Goal: Find specific page/section: Find specific page/section

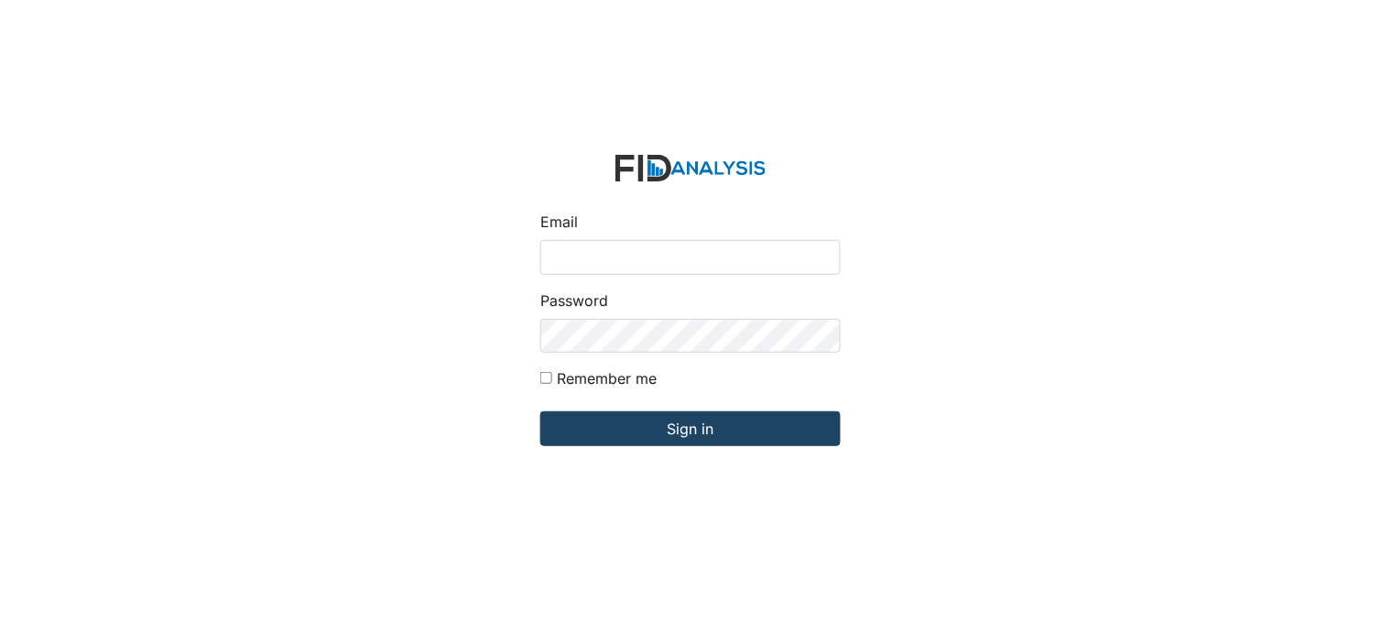
type input "[PERSON_NAME][EMAIL_ADDRESS][DOMAIN_NAME]"
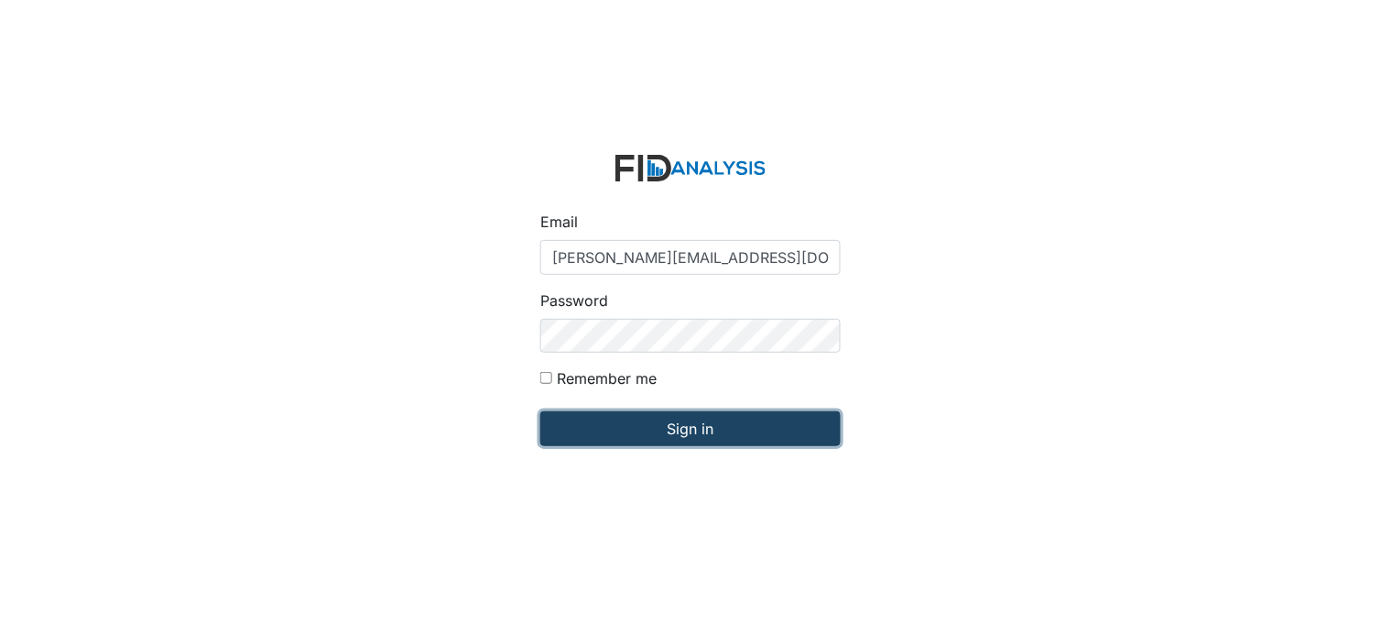
click at [671, 433] on input "Sign in" at bounding box center [690, 428] width 300 height 35
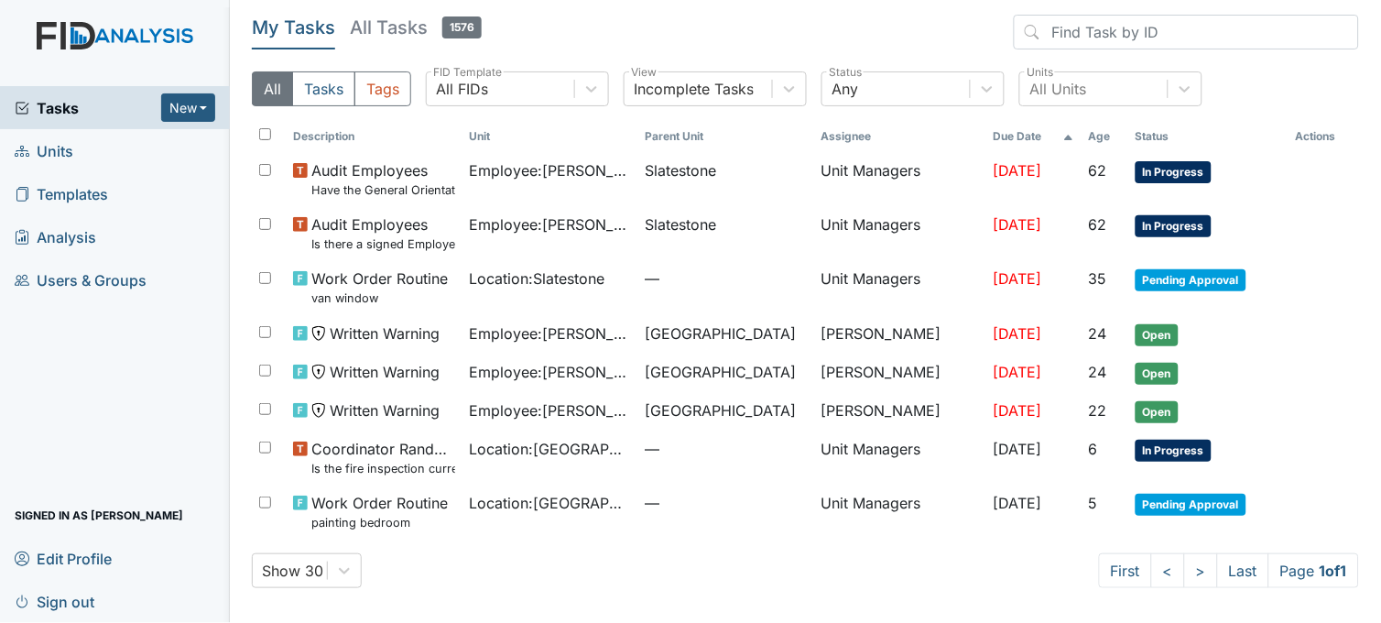
click at [60, 157] on span "Units" at bounding box center [44, 150] width 59 height 28
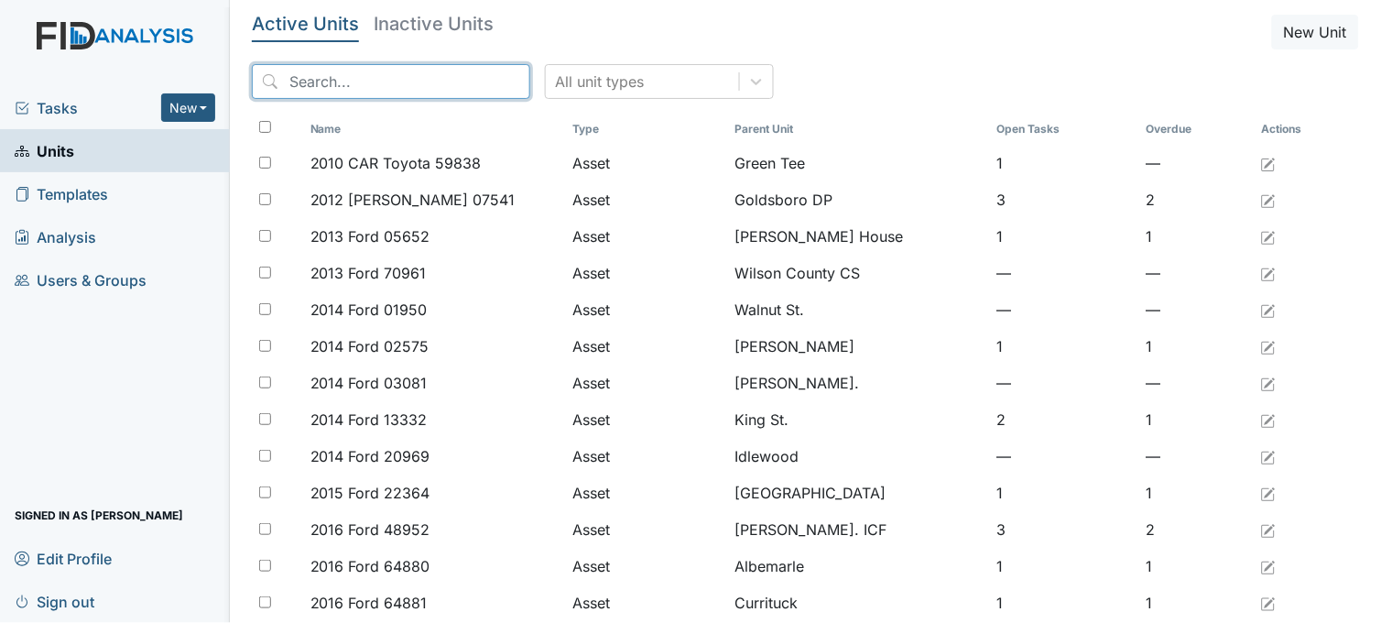
click at [385, 80] on input "search" at bounding box center [391, 81] width 278 height 35
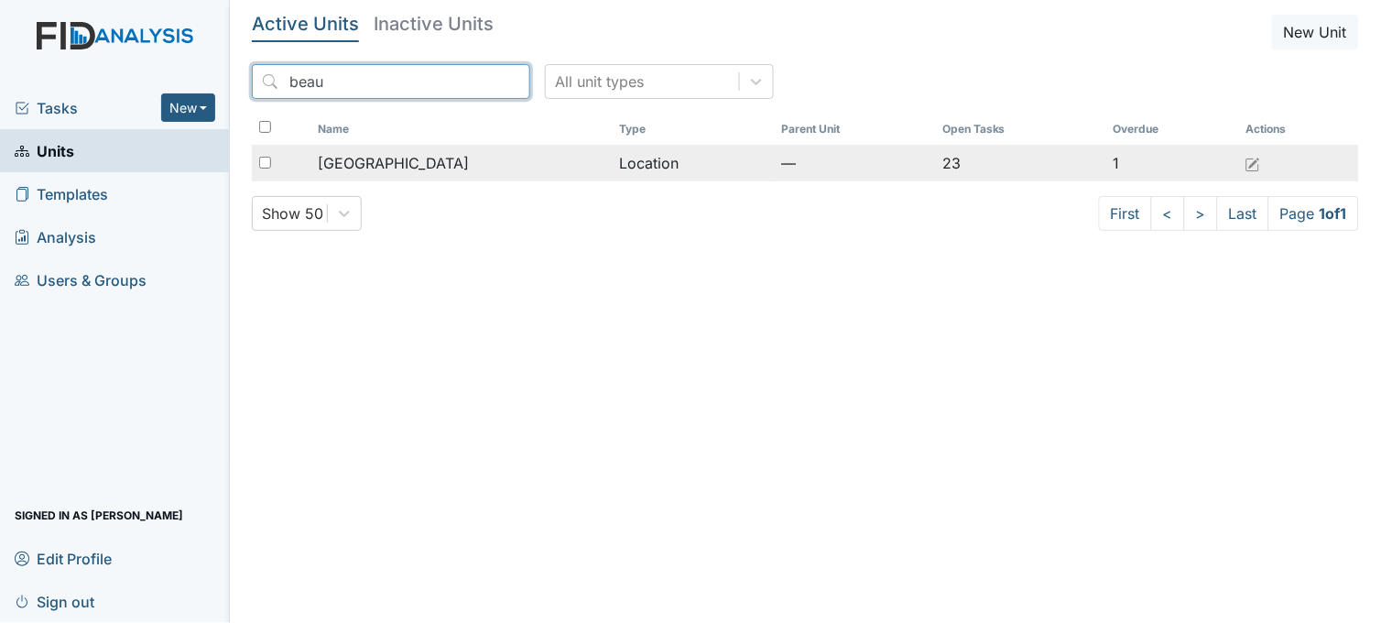
type input "beau"
click at [390, 150] on td "[GEOGRAPHIC_DATA]" at bounding box center [460, 163] width 301 height 37
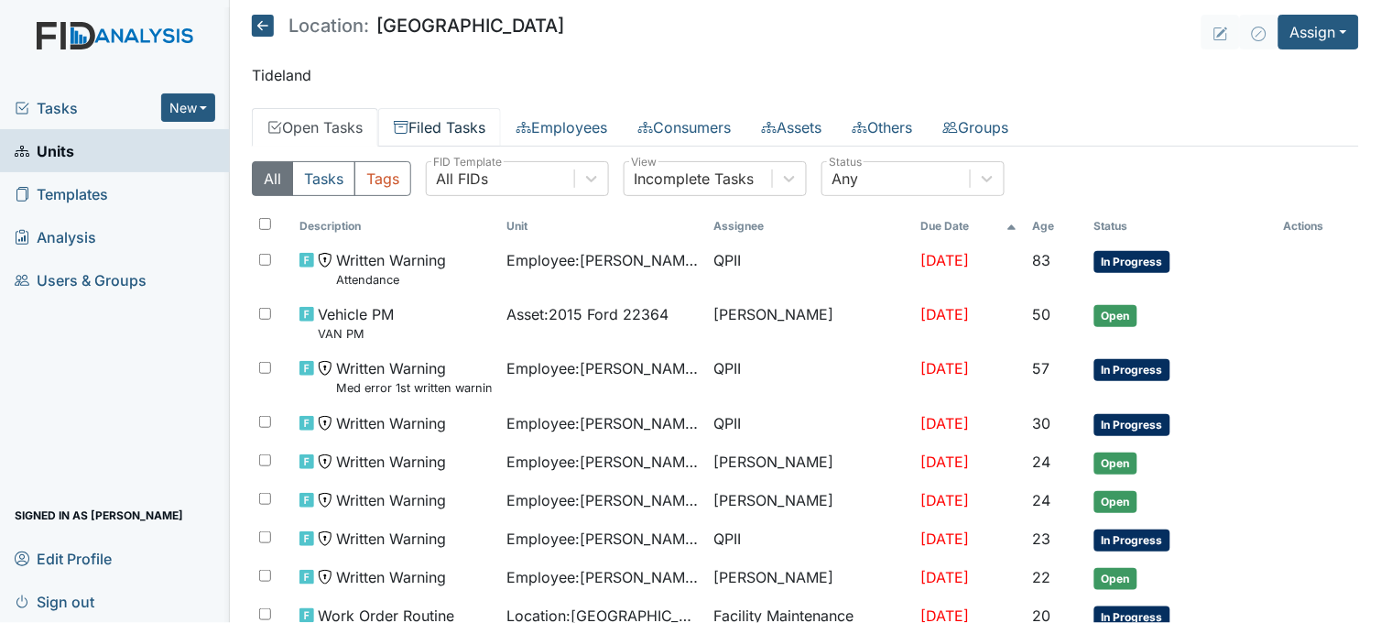
click at [458, 116] on link "Filed Tasks" at bounding box center [439, 127] width 123 height 38
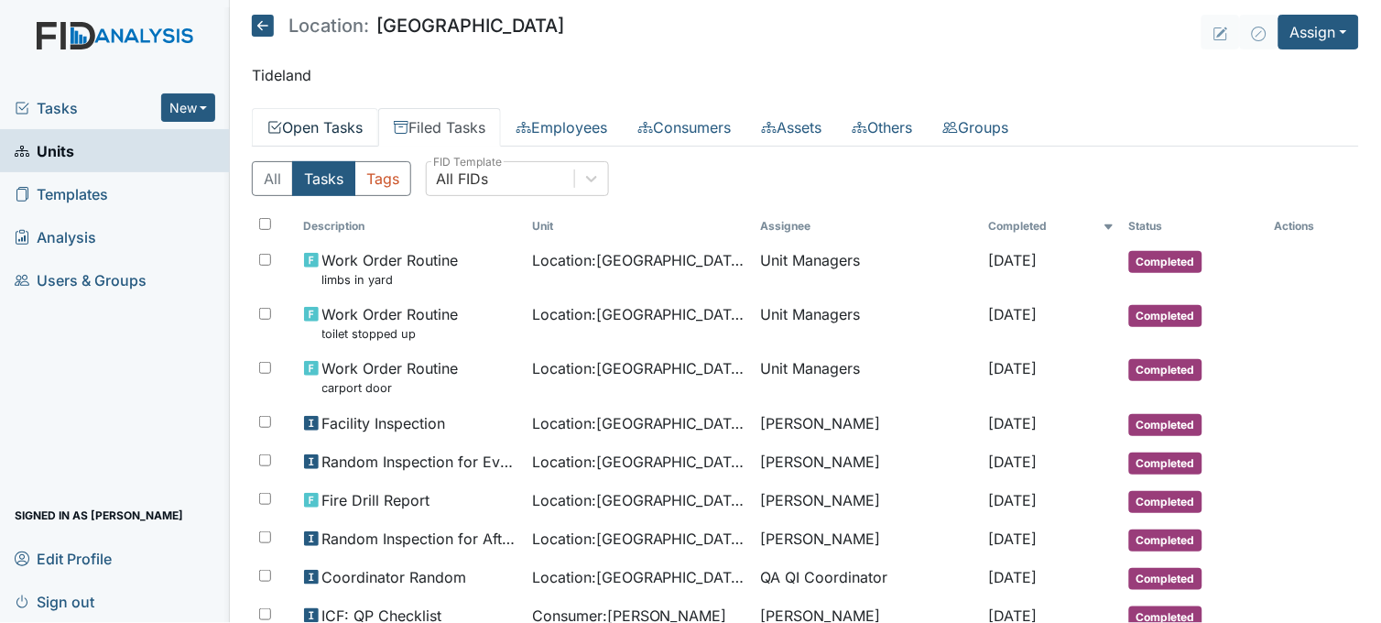
click at [355, 128] on link "Open Tasks" at bounding box center [315, 127] width 126 height 38
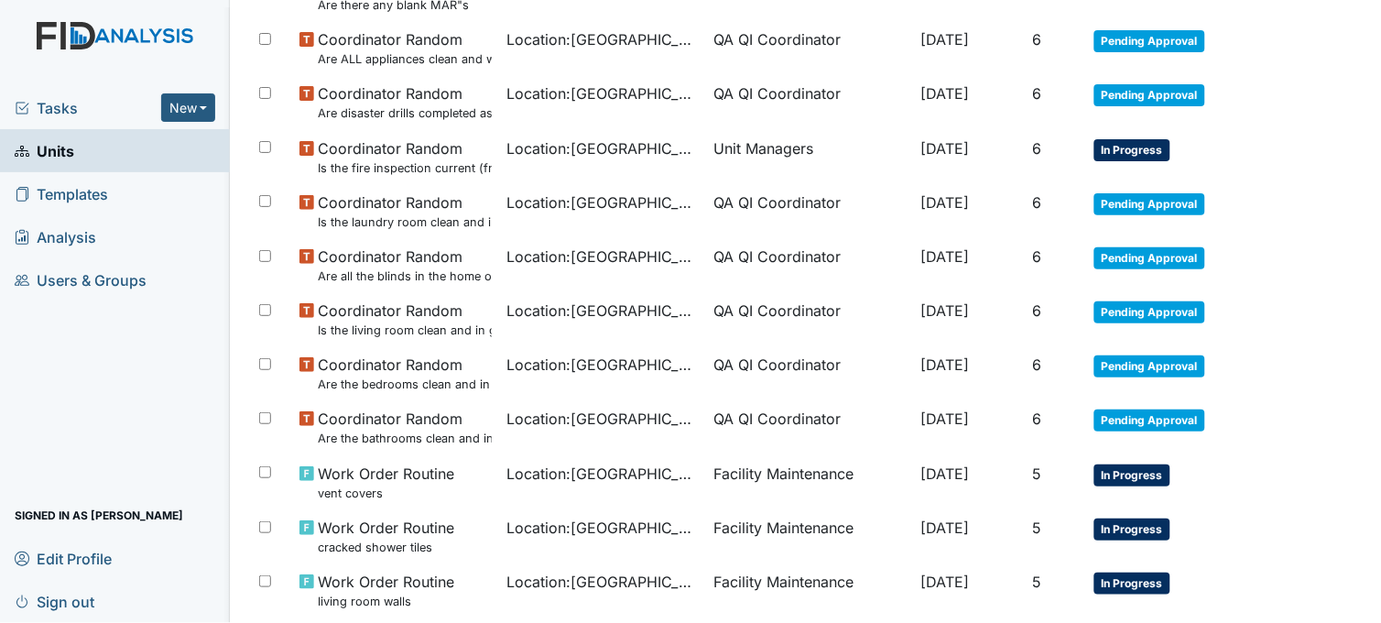
scroll to position [813, 0]
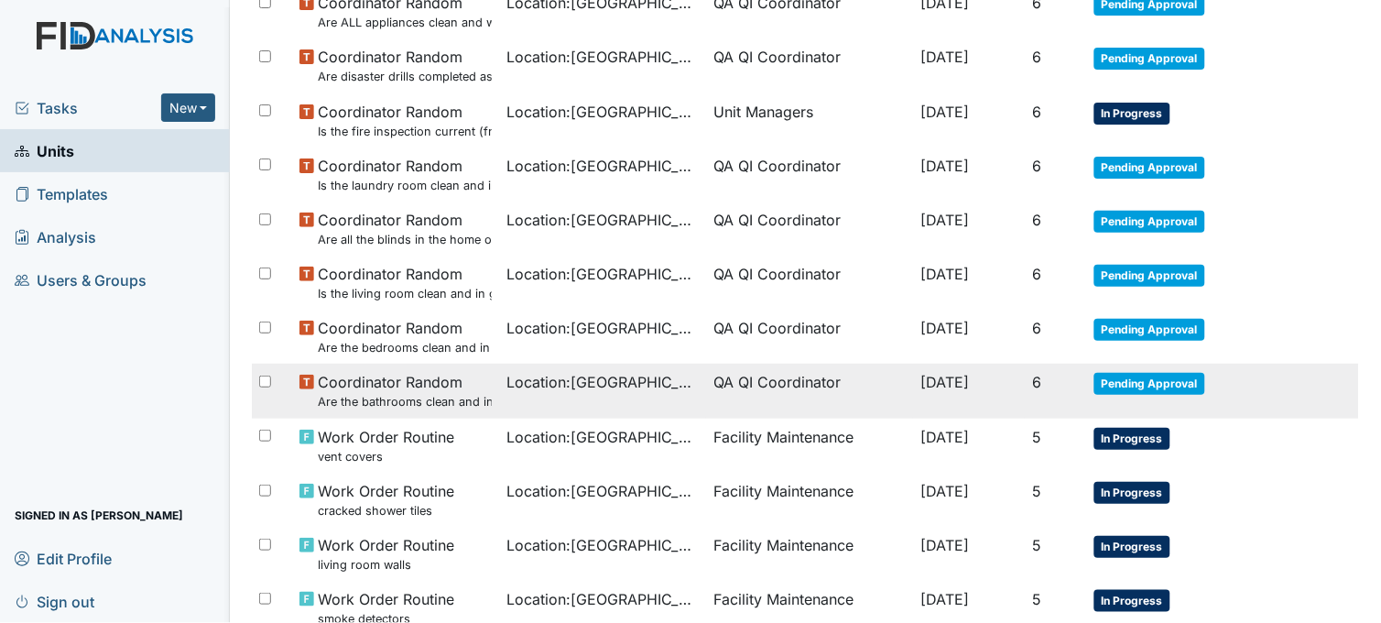
click at [613, 399] on td "Location : Beaufort Heights" at bounding box center [602, 391] width 207 height 54
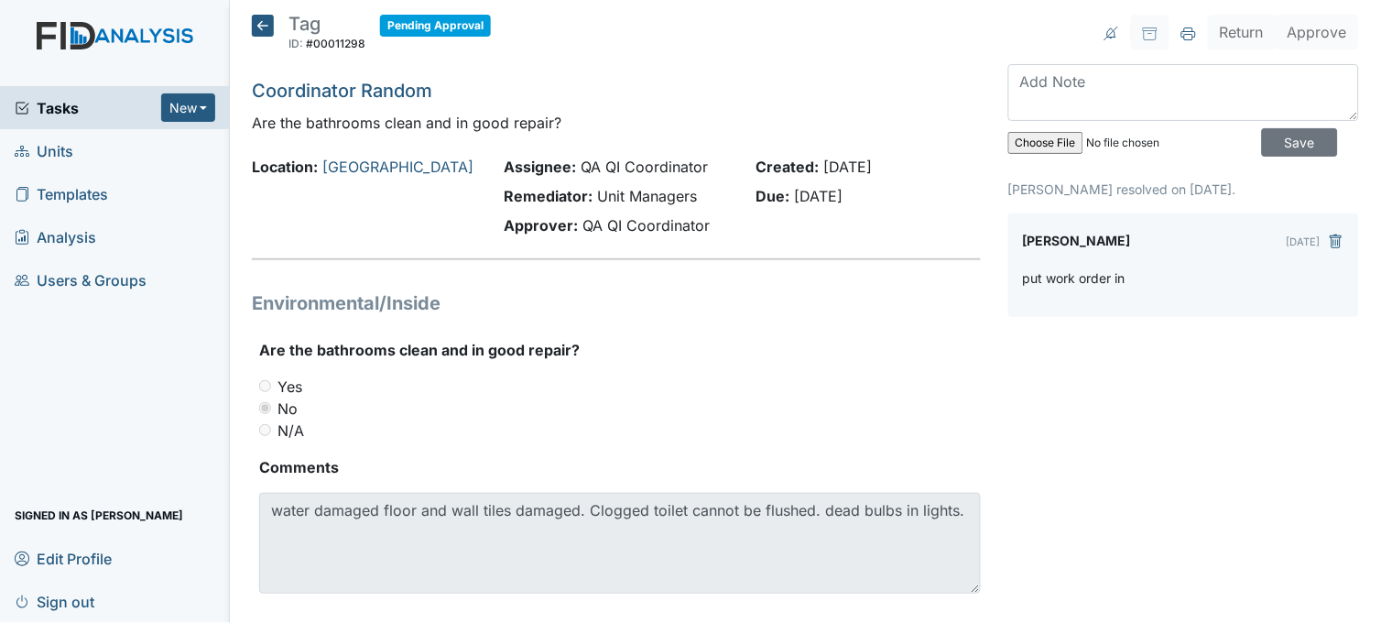
click at [262, 23] on icon at bounding box center [263, 26] width 22 height 22
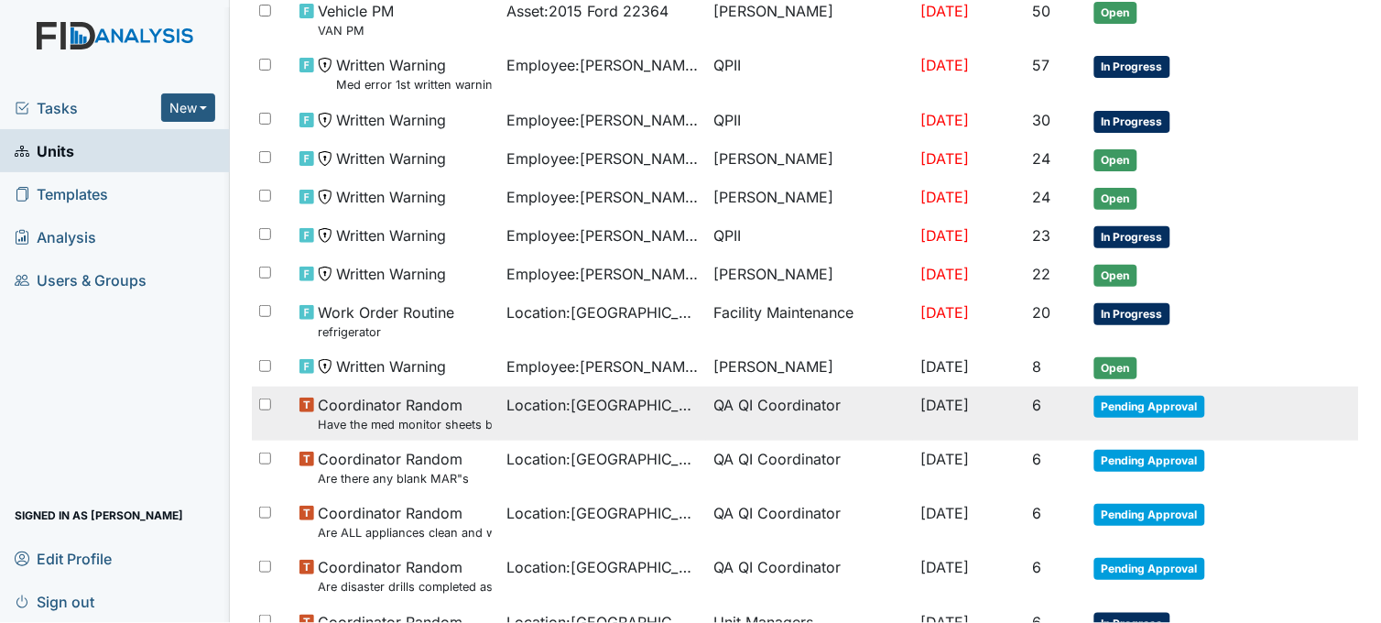
scroll to position [407, 0]
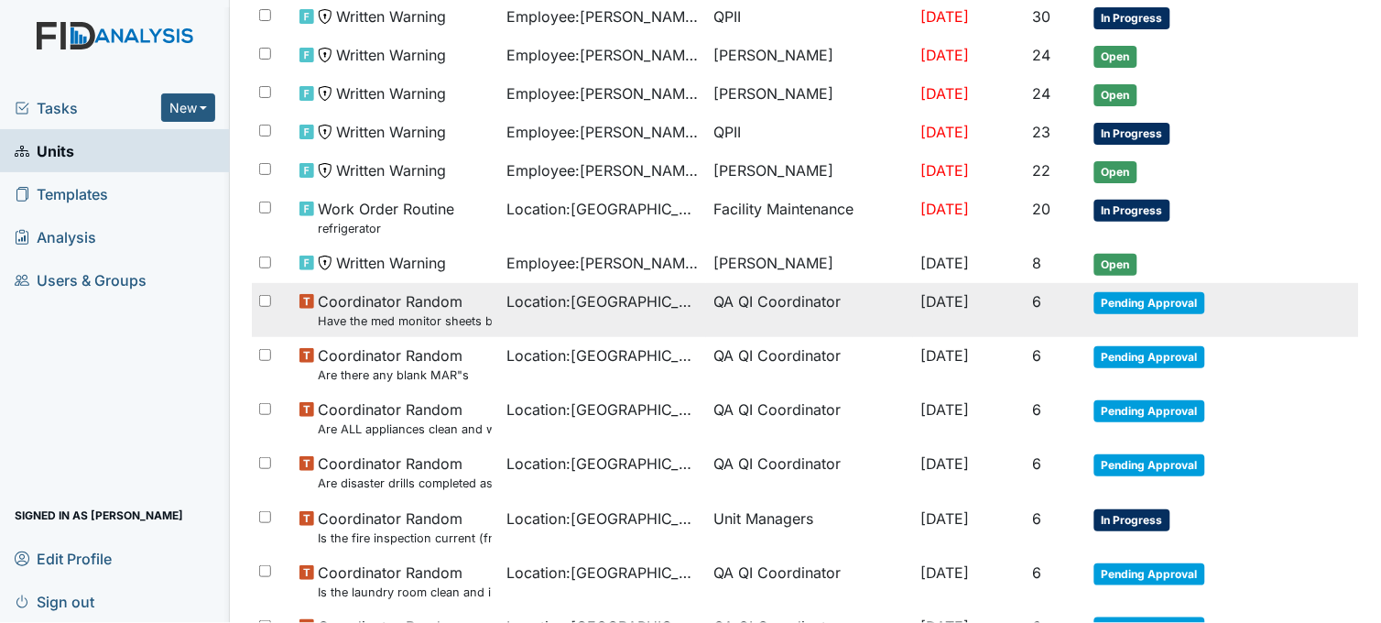
click at [592, 322] on td "Location : Beaufort Heights" at bounding box center [602, 310] width 207 height 54
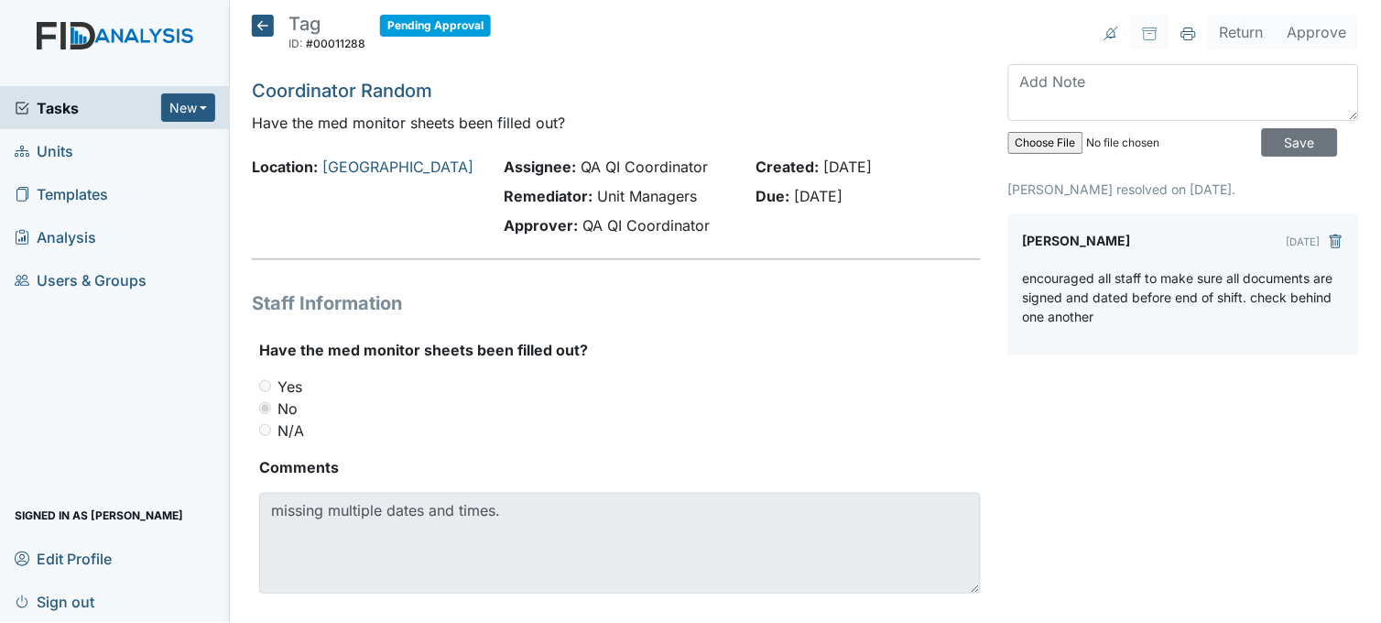
click at [262, 16] on icon at bounding box center [263, 26] width 22 height 22
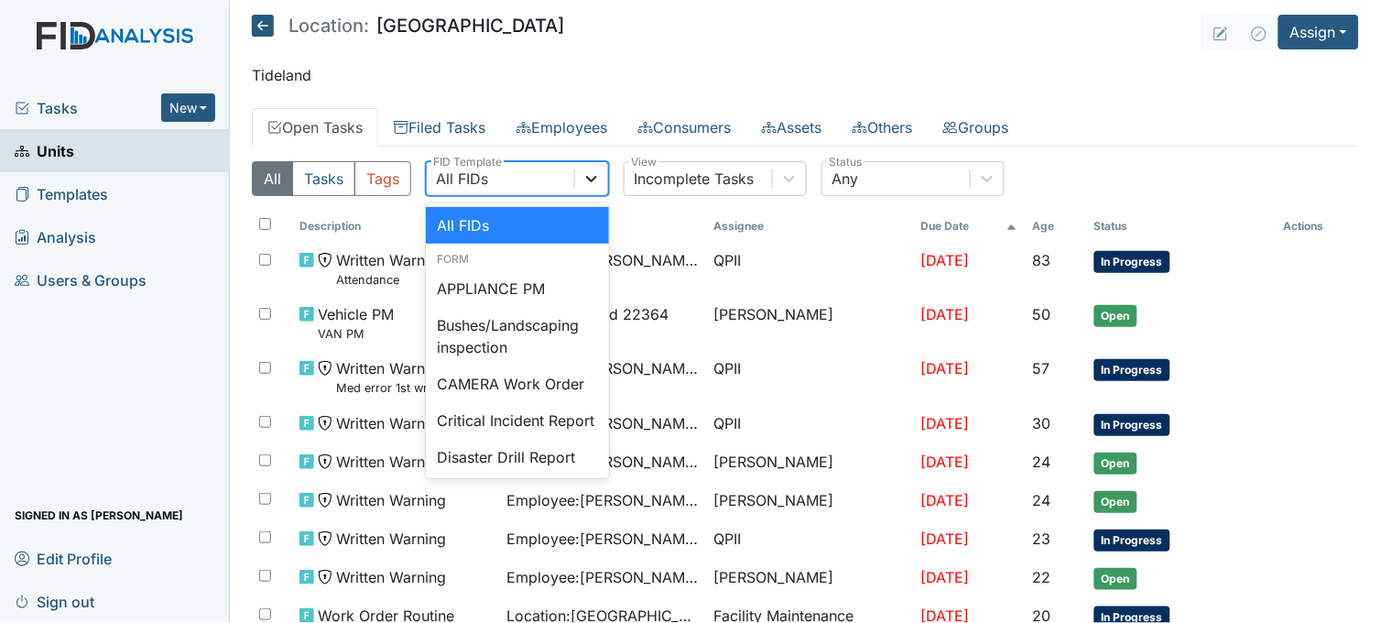
click at [582, 175] on div at bounding box center [591, 178] width 33 height 33
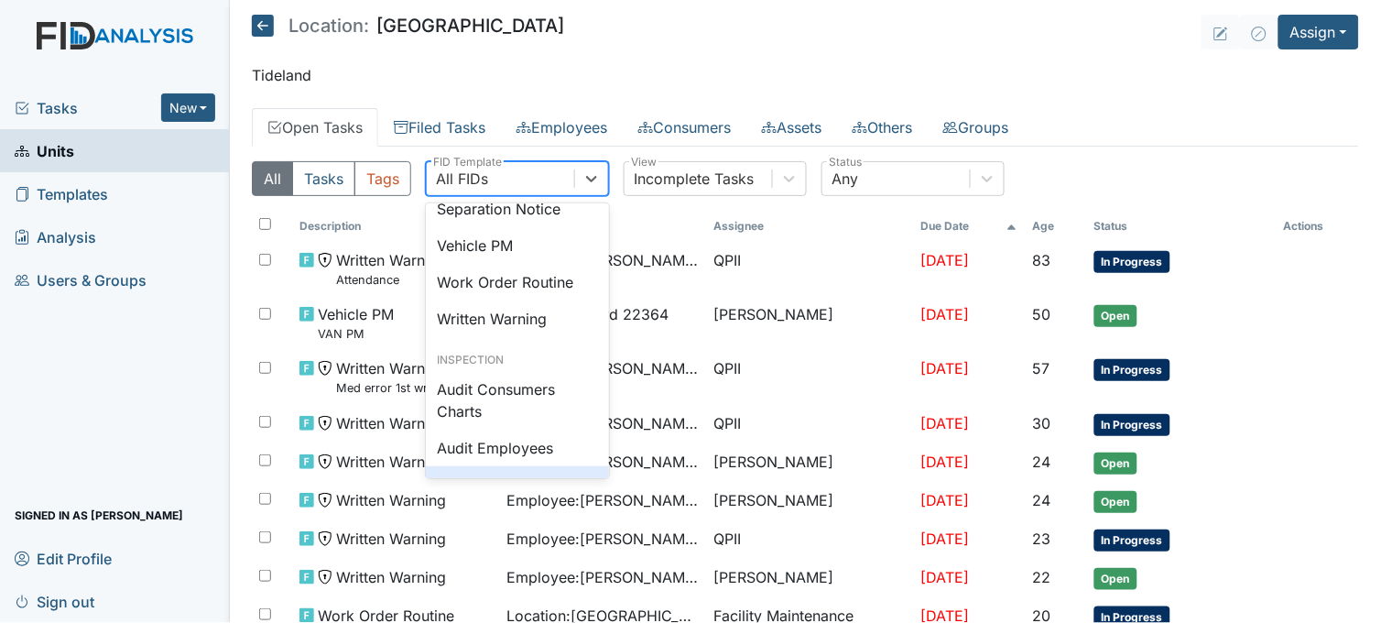
scroll to position [833, 0]
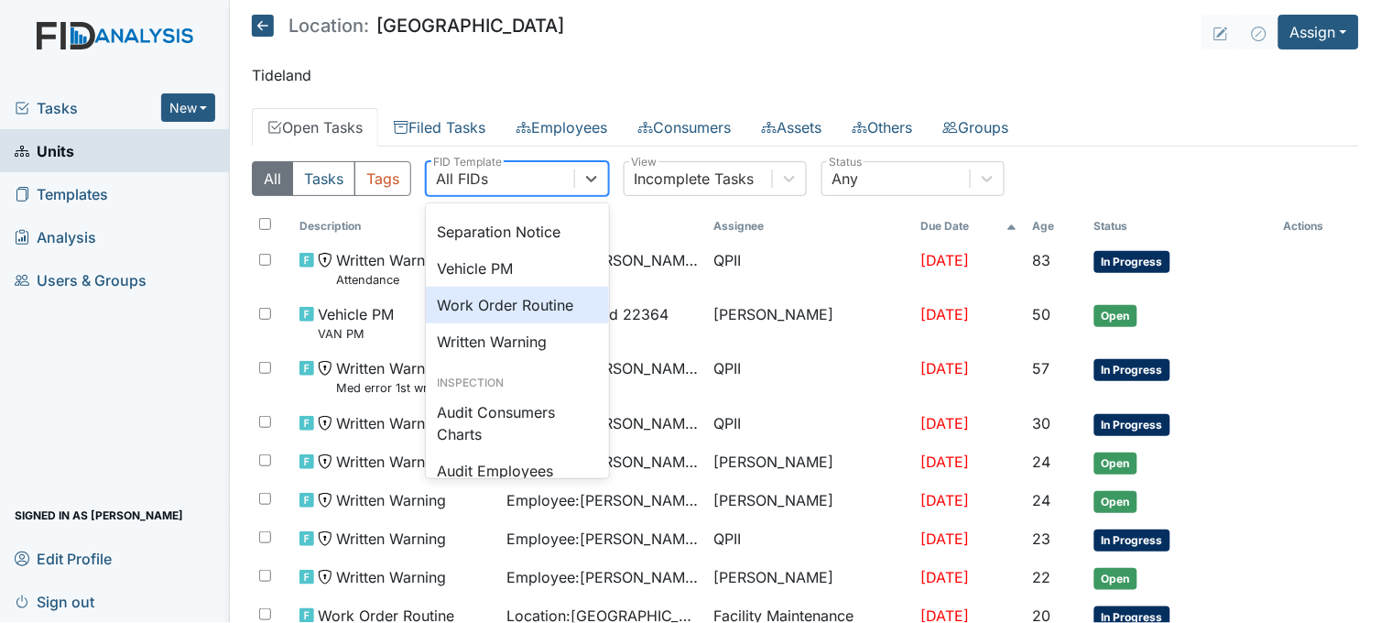
click at [527, 323] on div "Work Order Routine" at bounding box center [517, 305] width 183 height 37
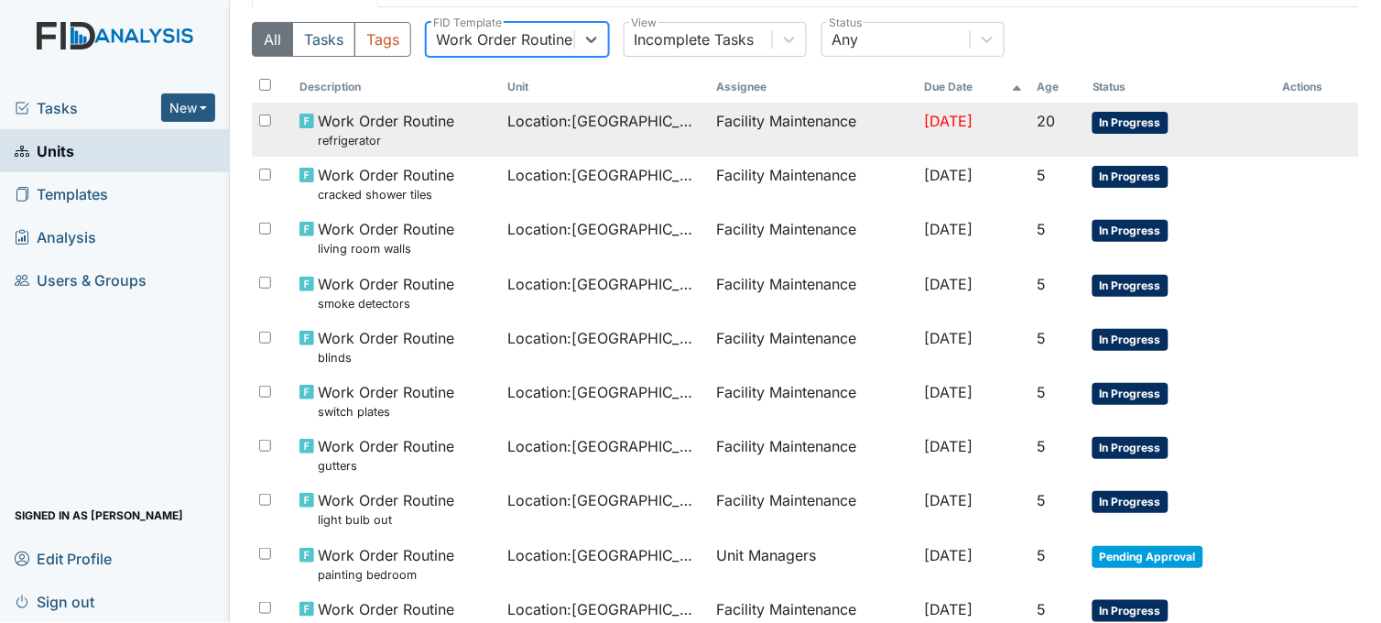
scroll to position [203, 0]
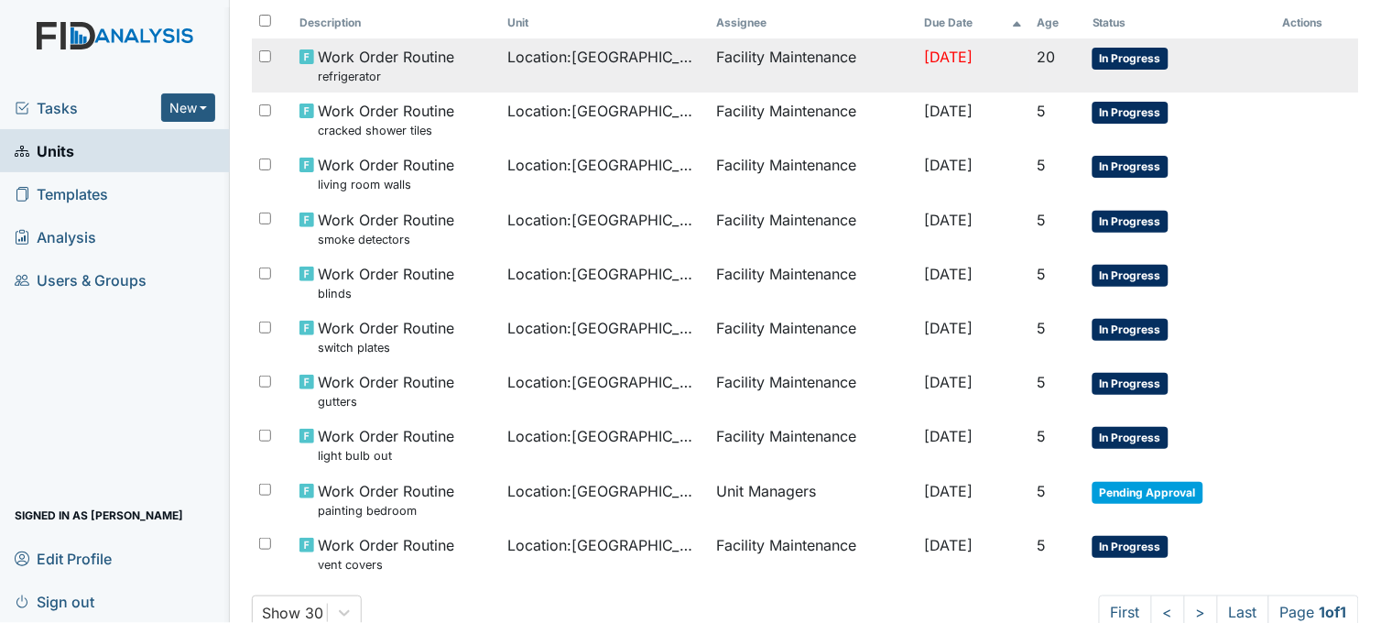
click at [565, 70] on td "Location : Beaufort Heights" at bounding box center [605, 65] width 208 height 54
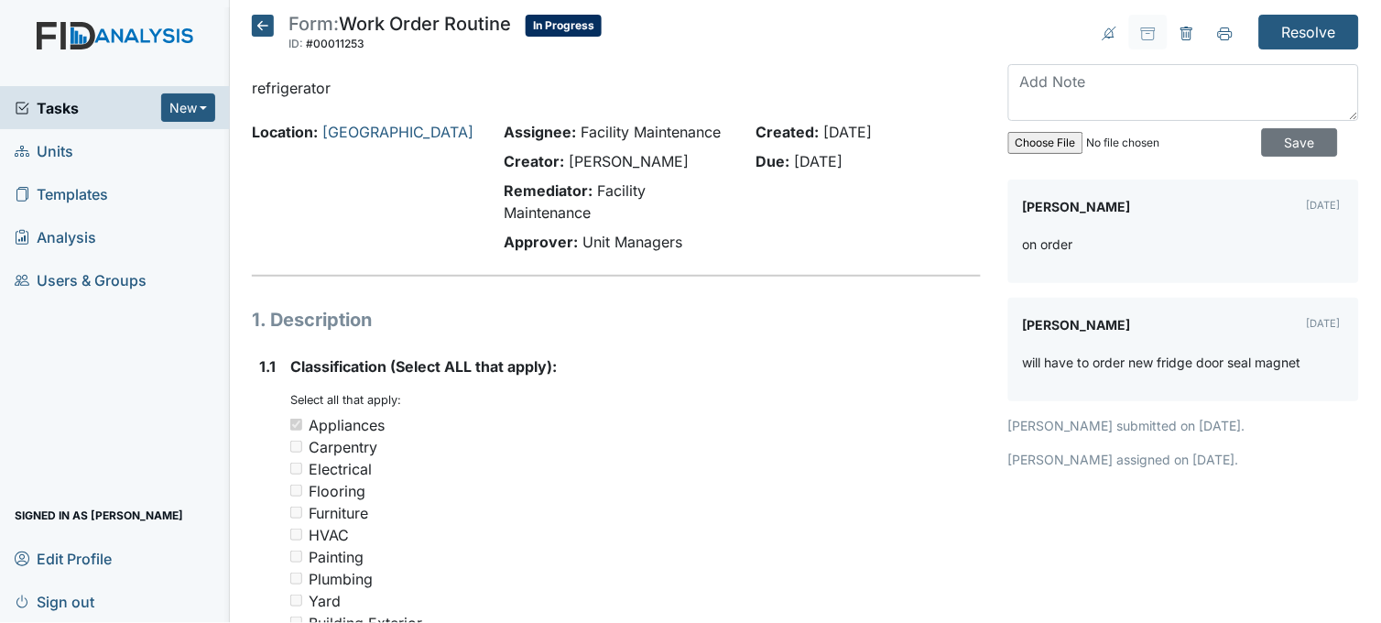
click at [262, 16] on icon at bounding box center [263, 26] width 22 height 22
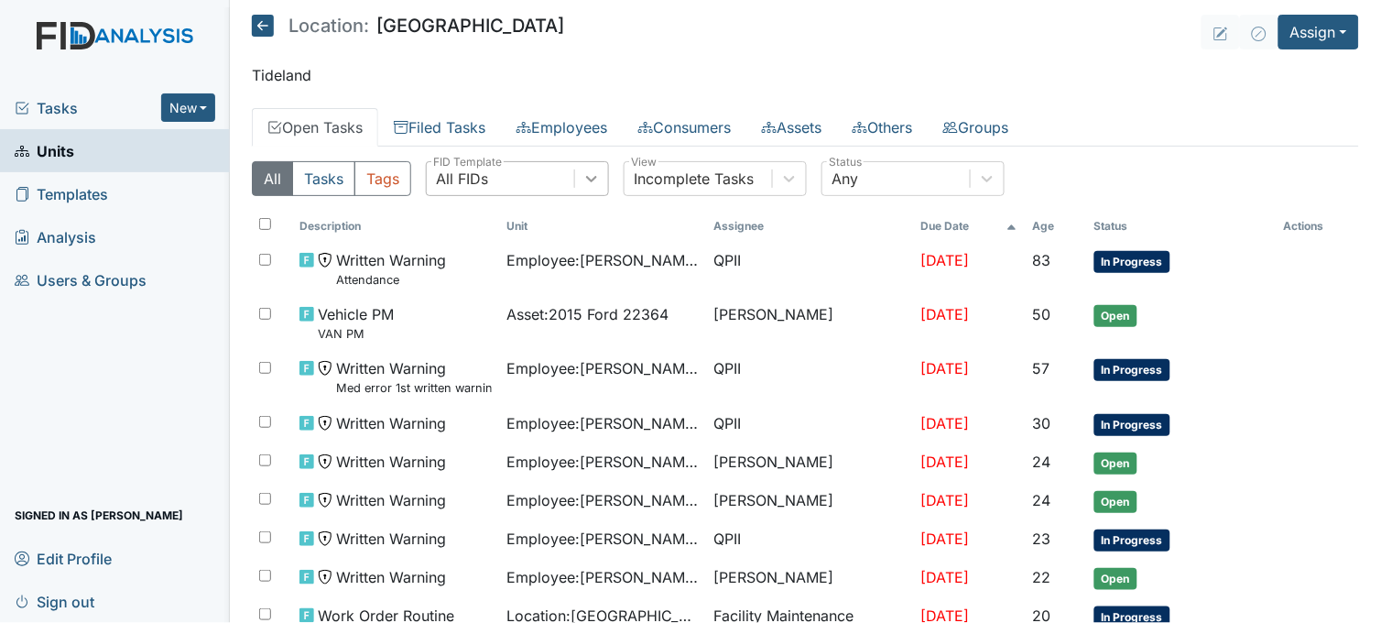
click at [598, 177] on icon at bounding box center [592, 179] width 11 height 6
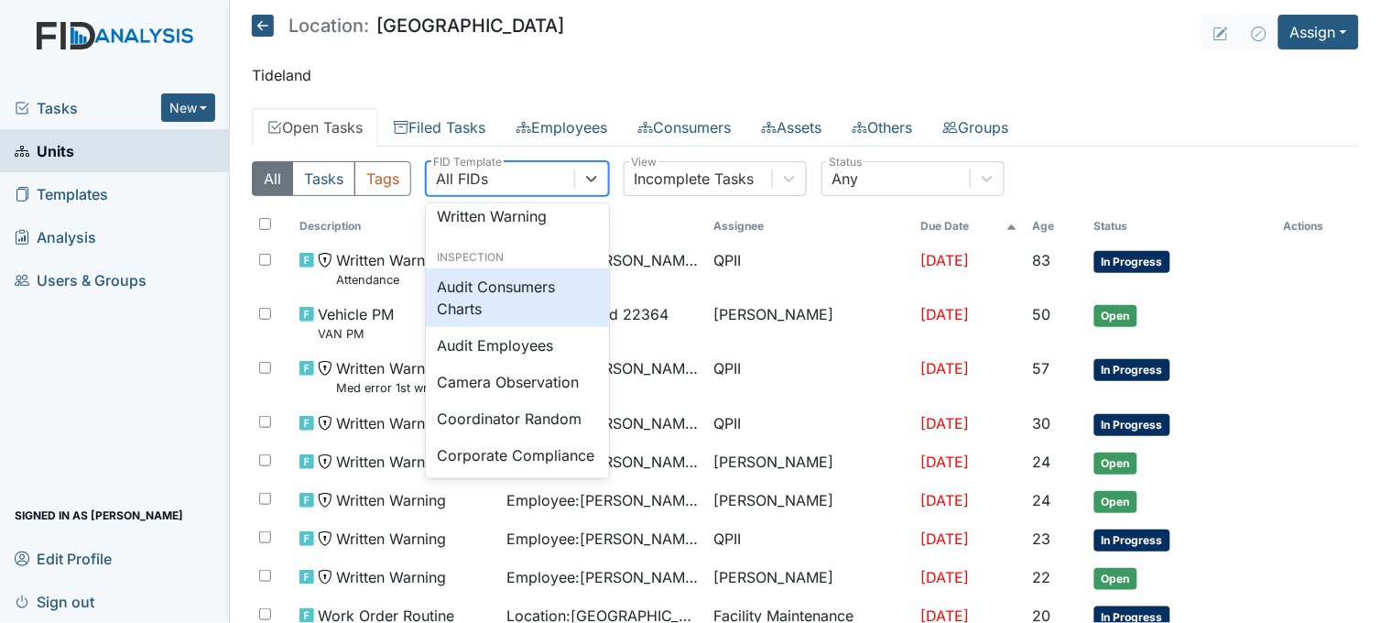
scroll to position [813, 0]
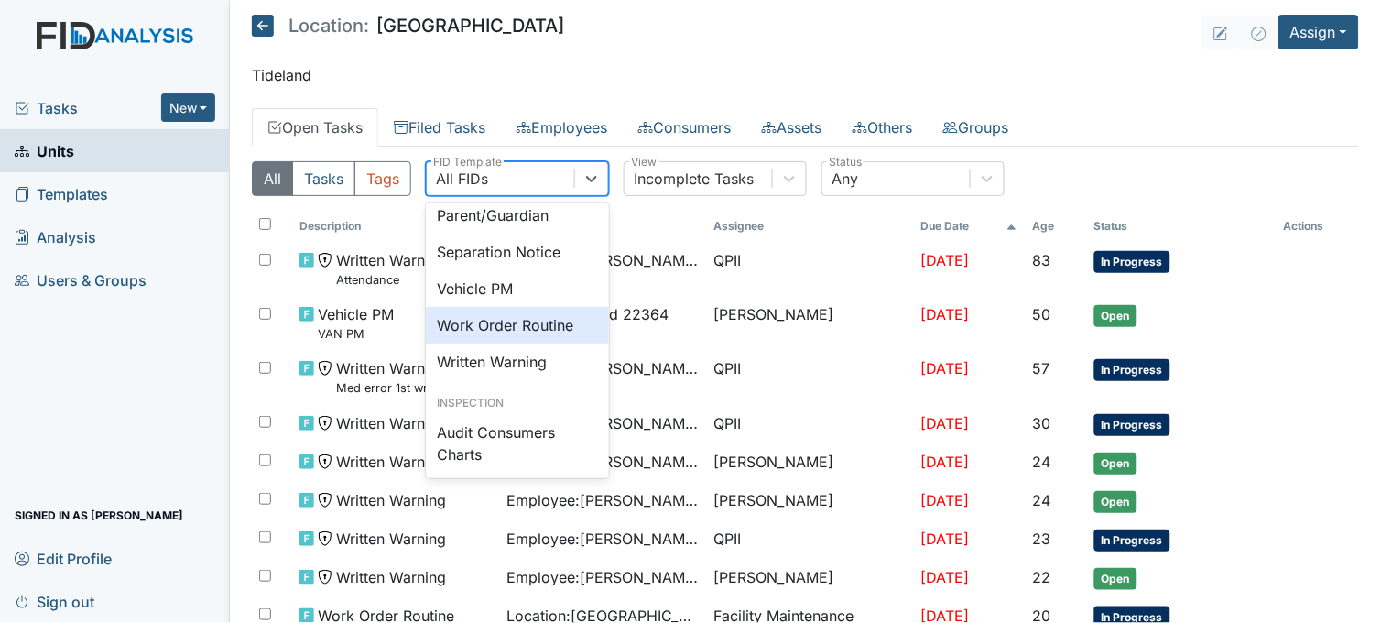
click at [556, 343] on div "Work Order Routine" at bounding box center [517, 325] width 183 height 37
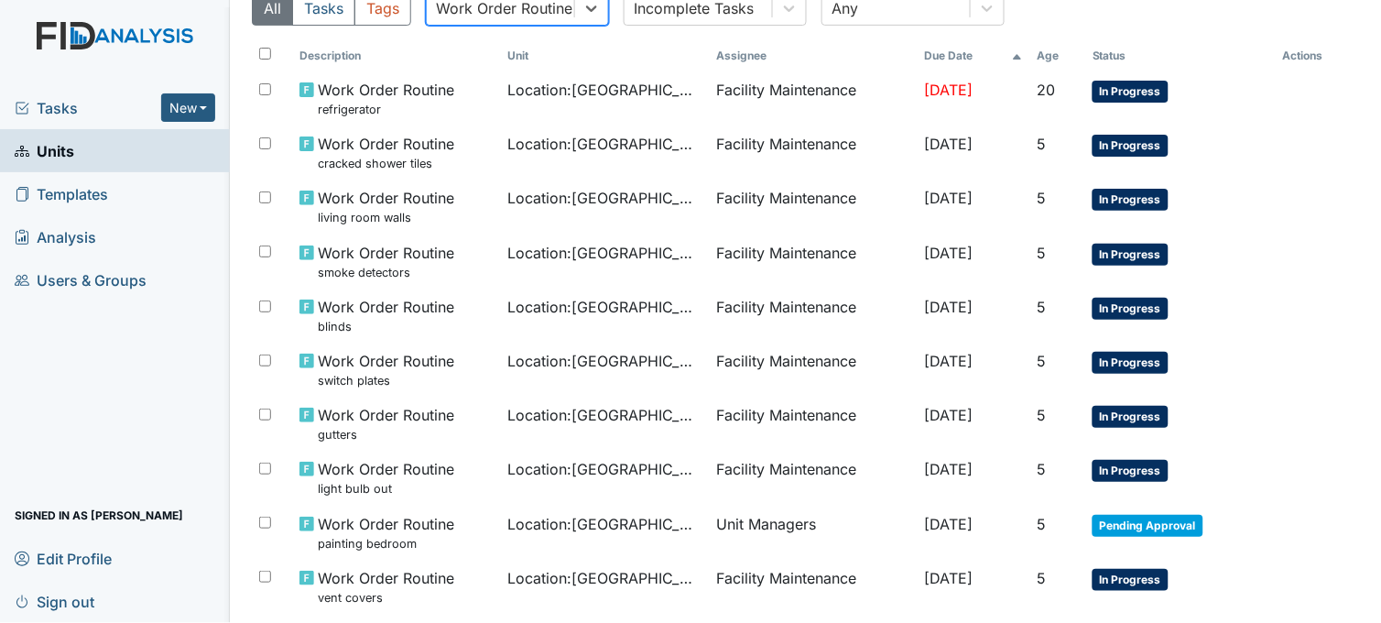
scroll to position [203, 0]
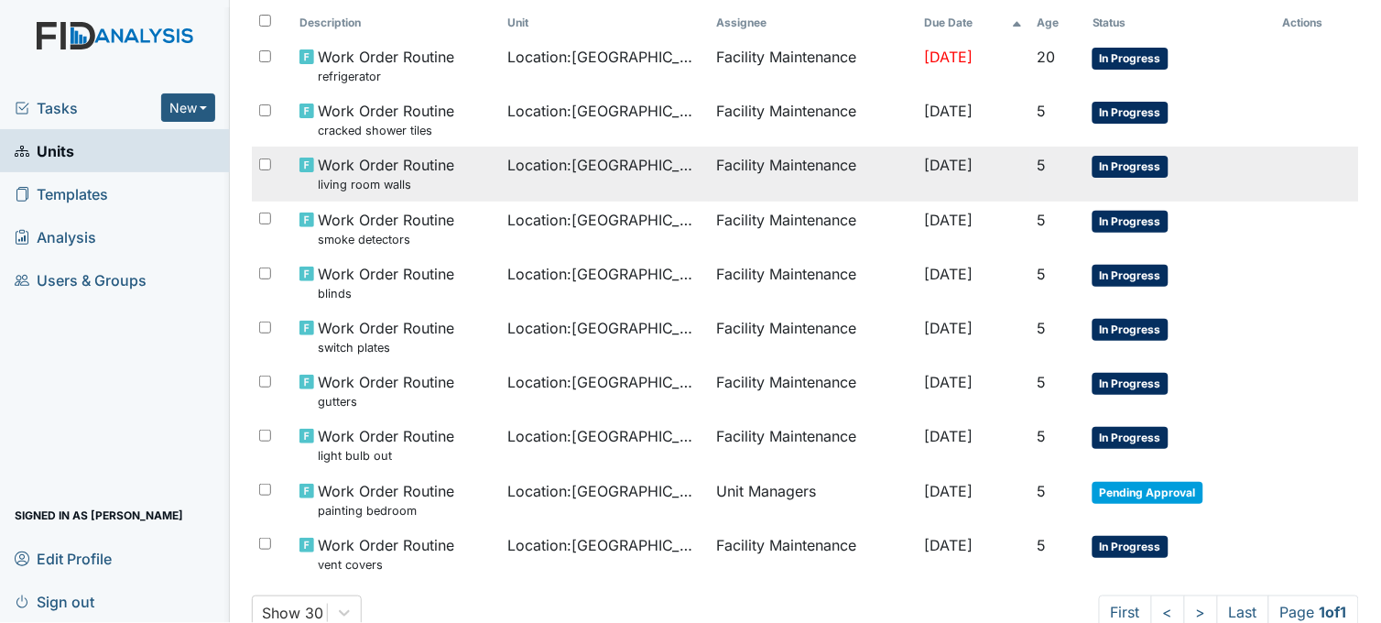
click at [430, 179] on small "living room walls" at bounding box center [386, 184] width 136 height 17
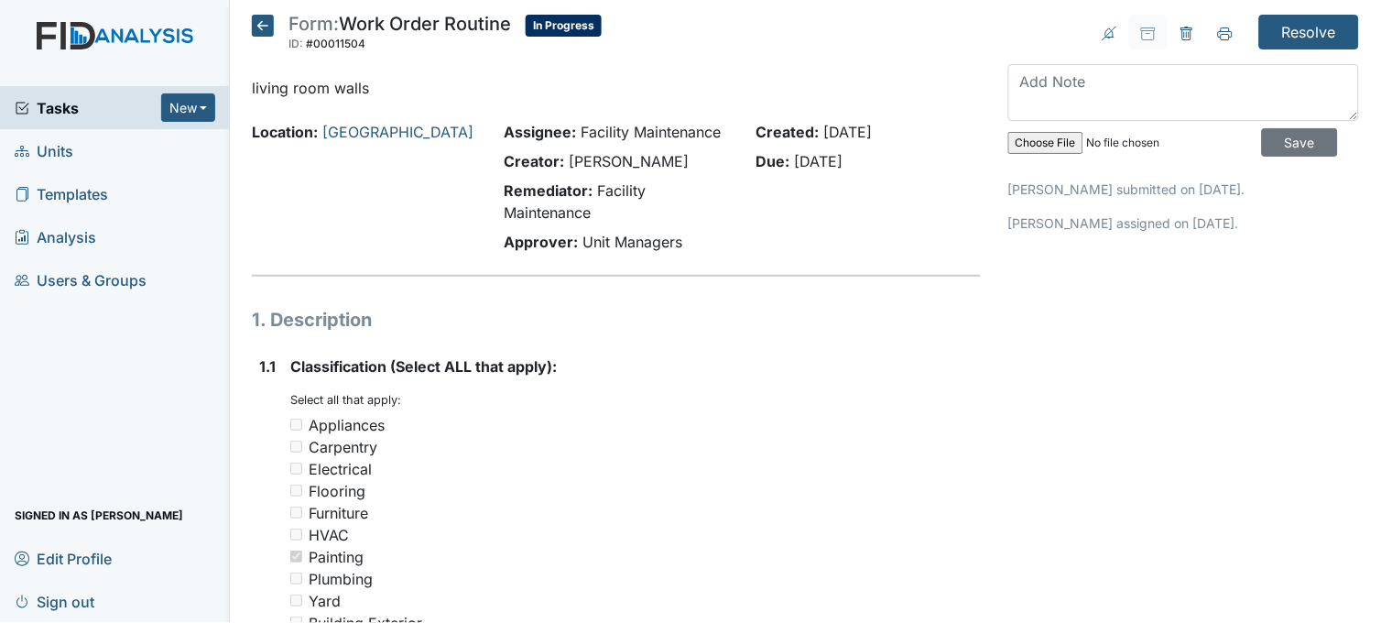
click at [267, 28] on icon at bounding box center [263, 26] width 22 height 22
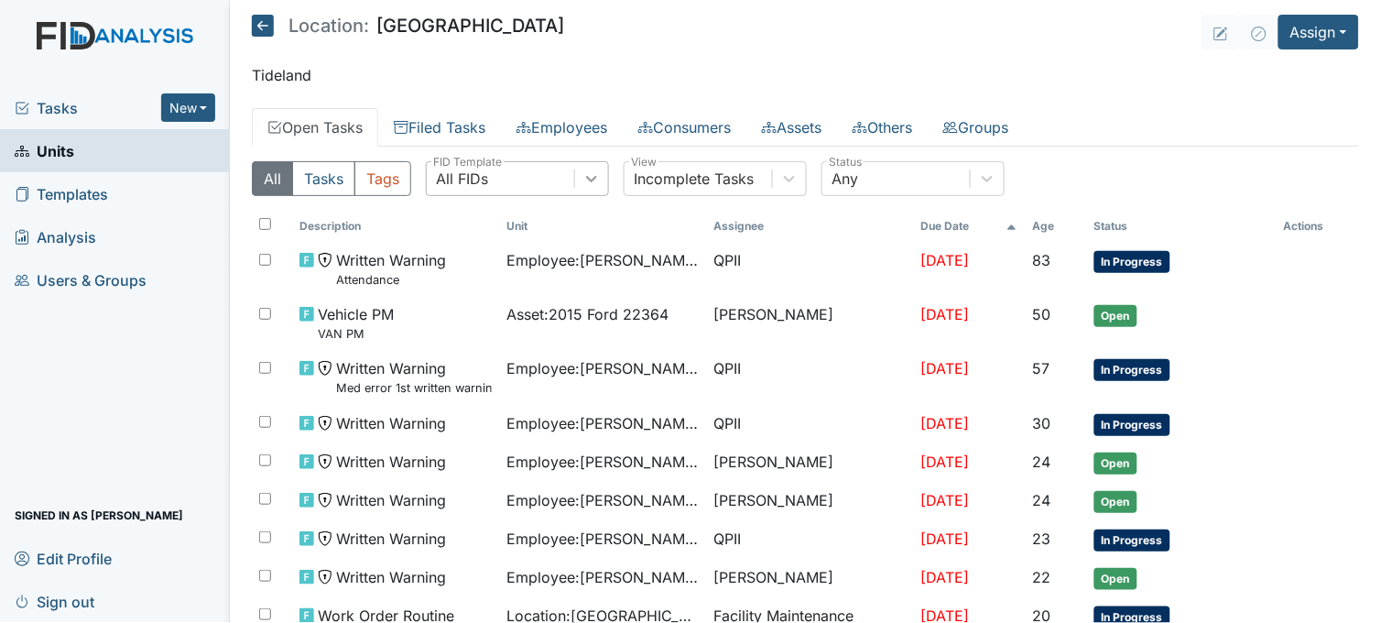
click at [601, 176] on icon at bounding box center [591, 178] width 18 height 18
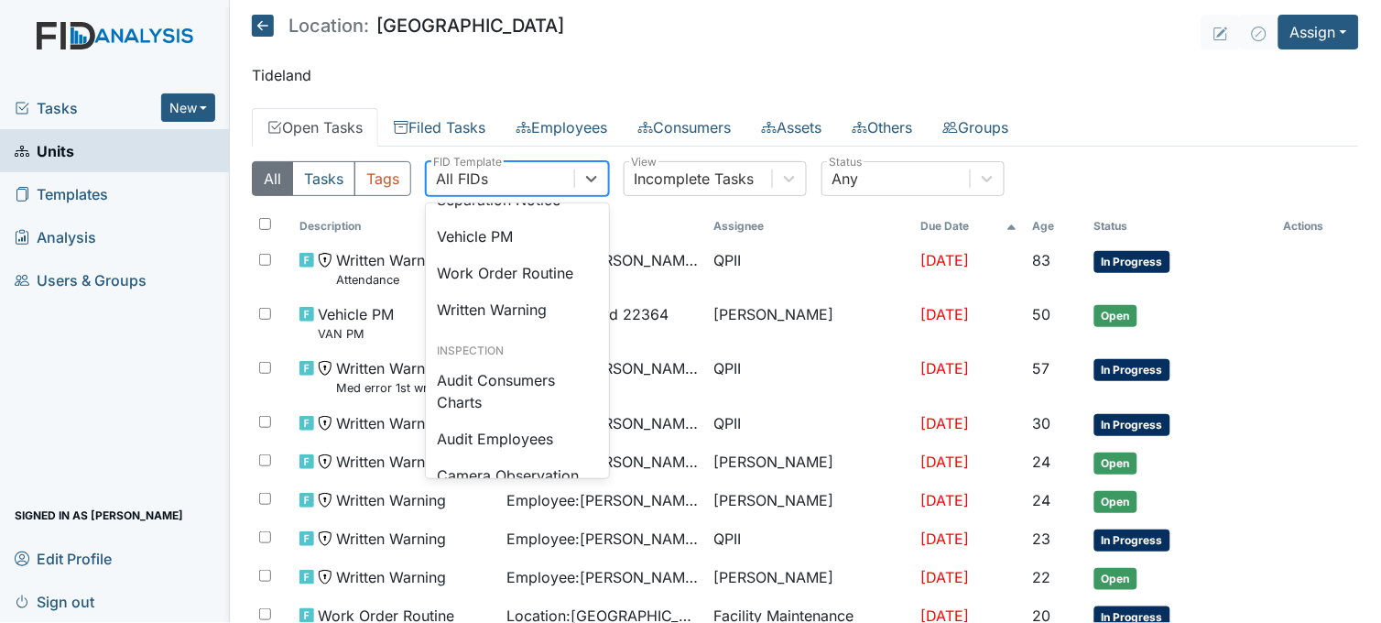
scroll to position [916, 0]
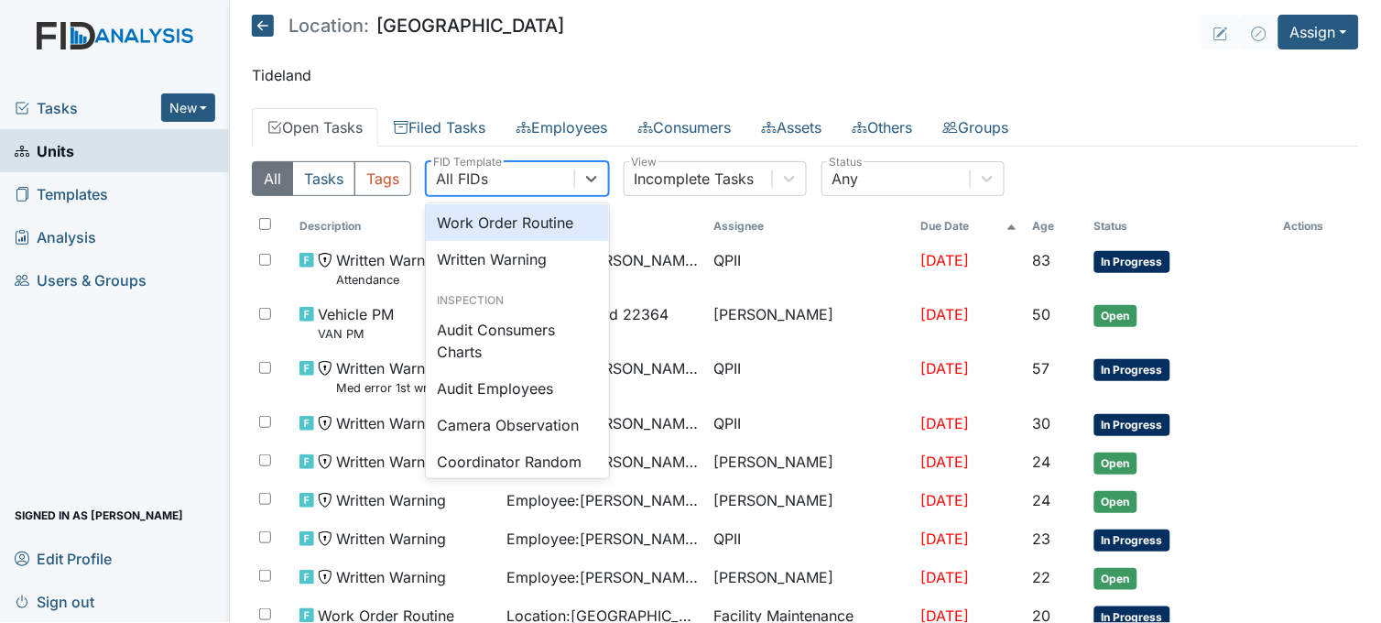
click at [537, 241] on div "Work Order Routine" at bounding box center [517, 222] width 183 height 37
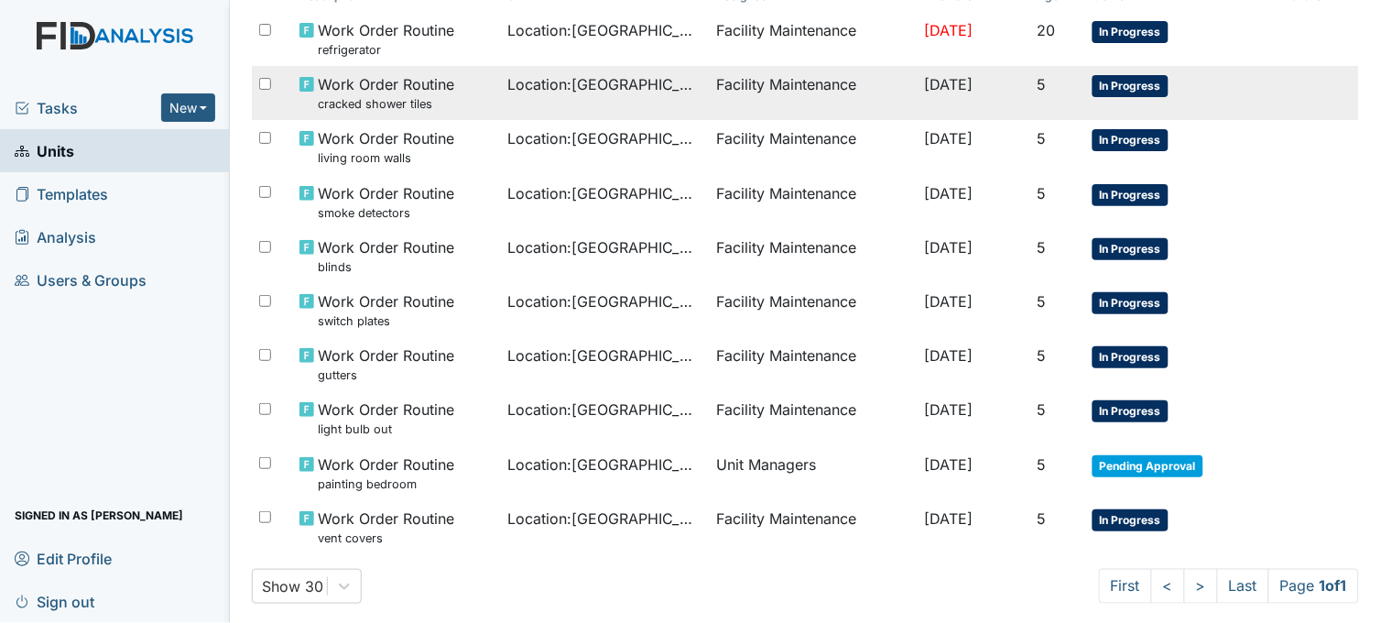
scroll to position [255, 0]
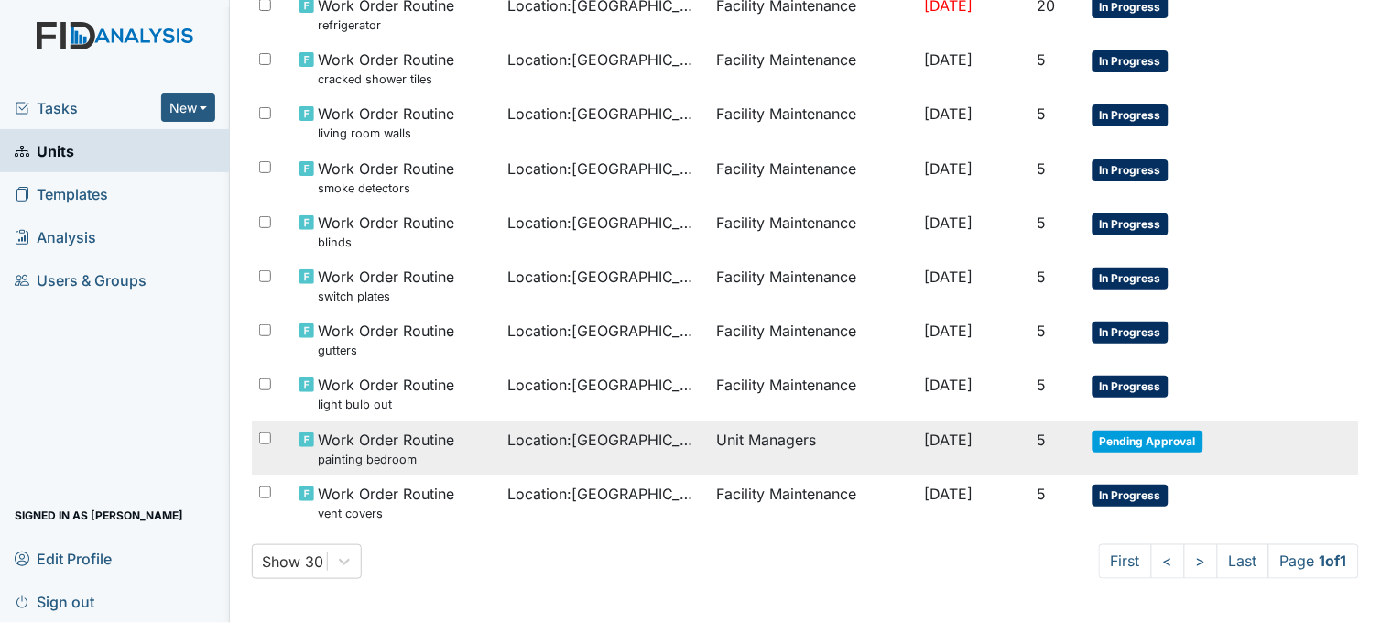
click at [744, 443] on td "Unit Managers" at bounding box center [813, 448] width 208 height 54
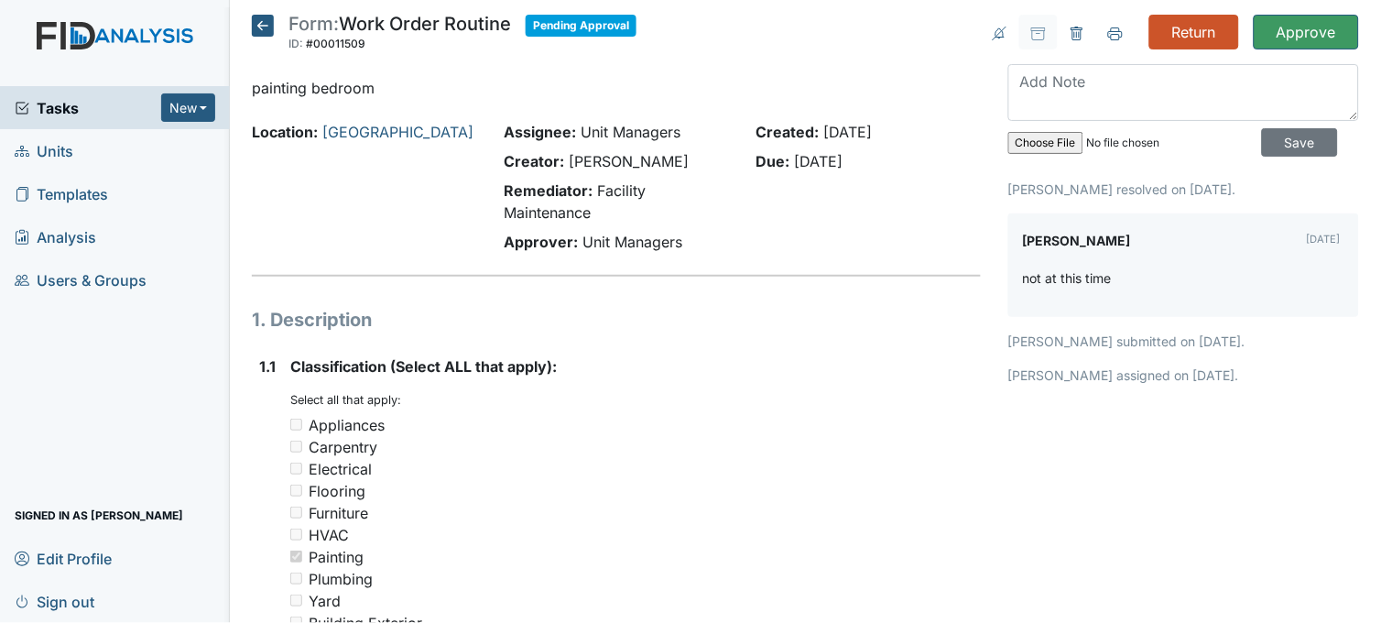
click at [267, 24] on icon at bounding box center [263, 26] width 22 height 22
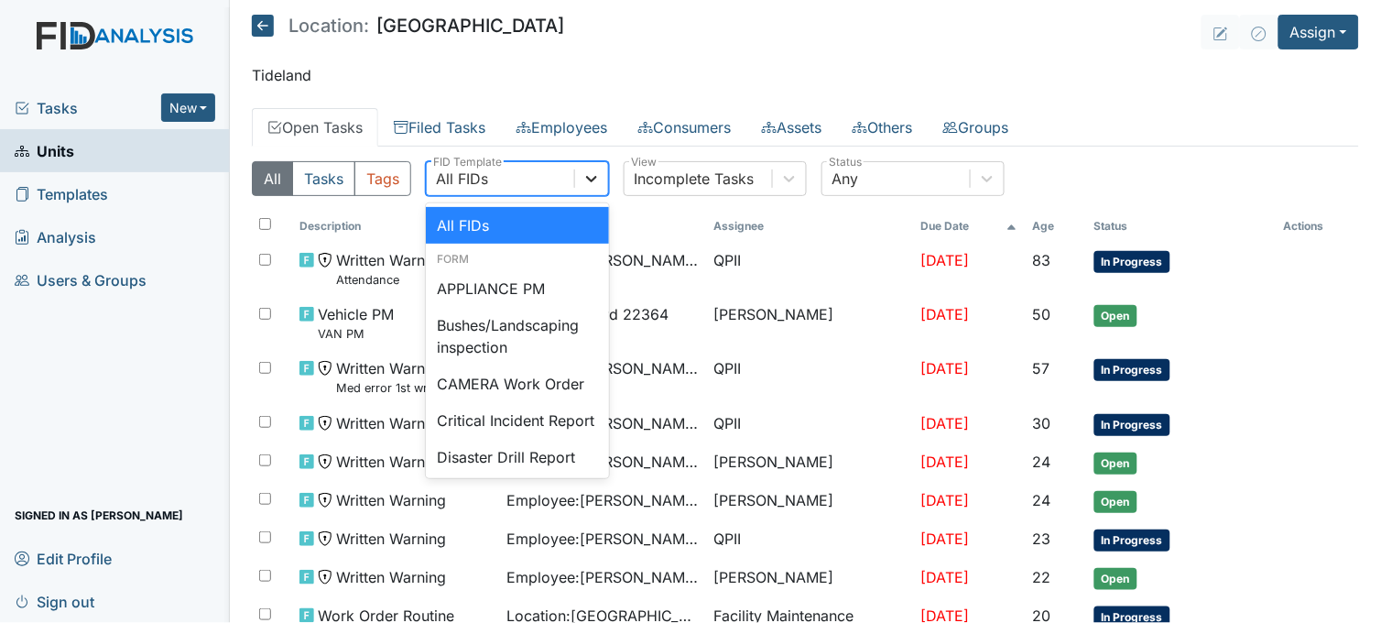
click at [596, 177] on icon at bounding box center [591, 178] width 18 height 18
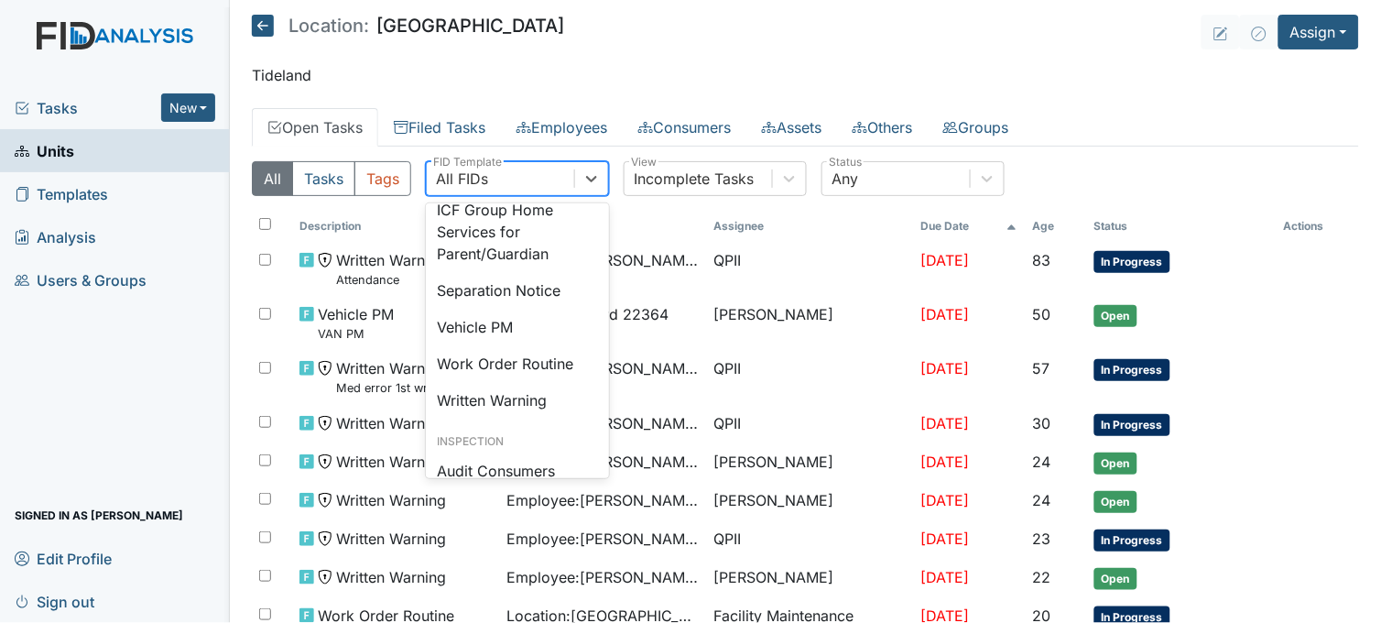
scroll to position [813, 0]
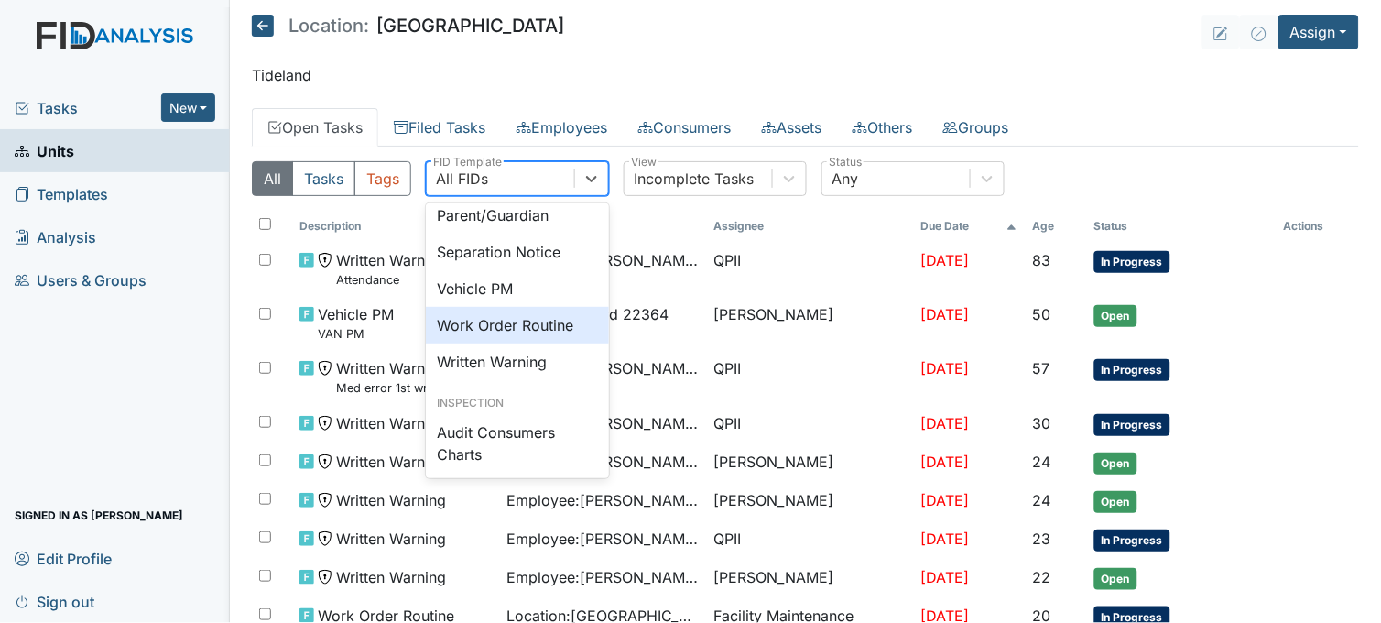
click at [528, 343] on div "Work Order Routine" at bounding box center [517, 325] width 183 height 37
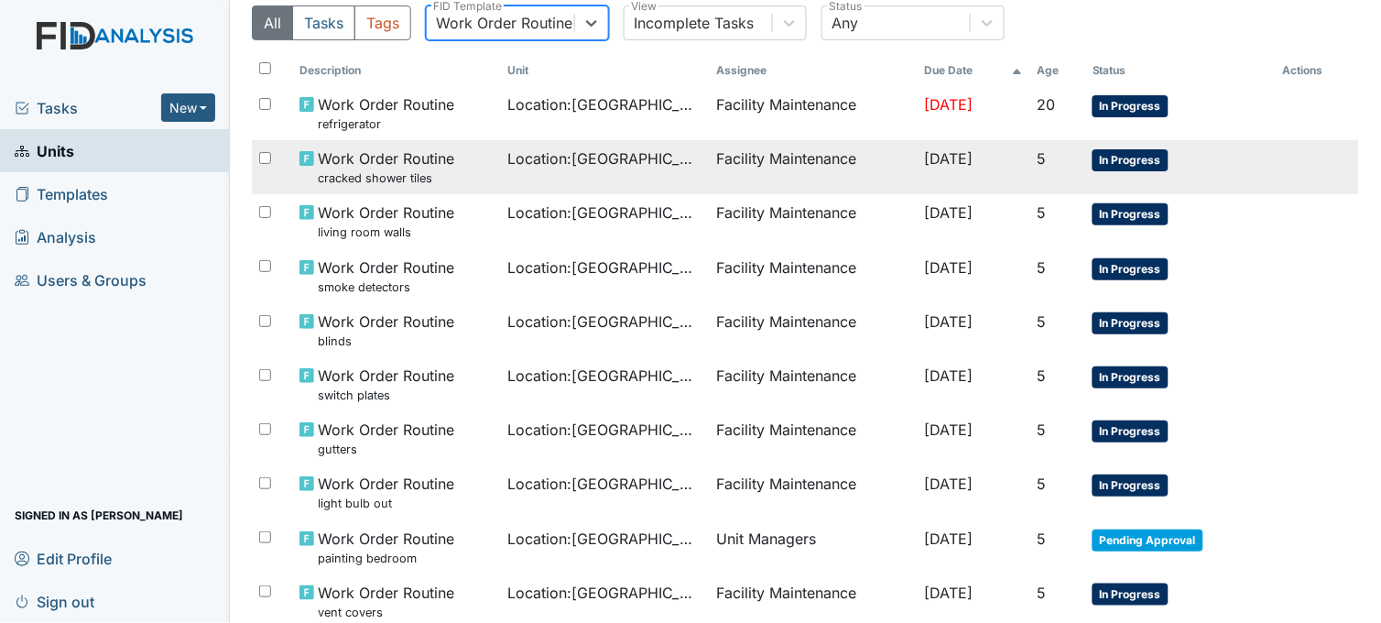
scroll to position [255, 0]
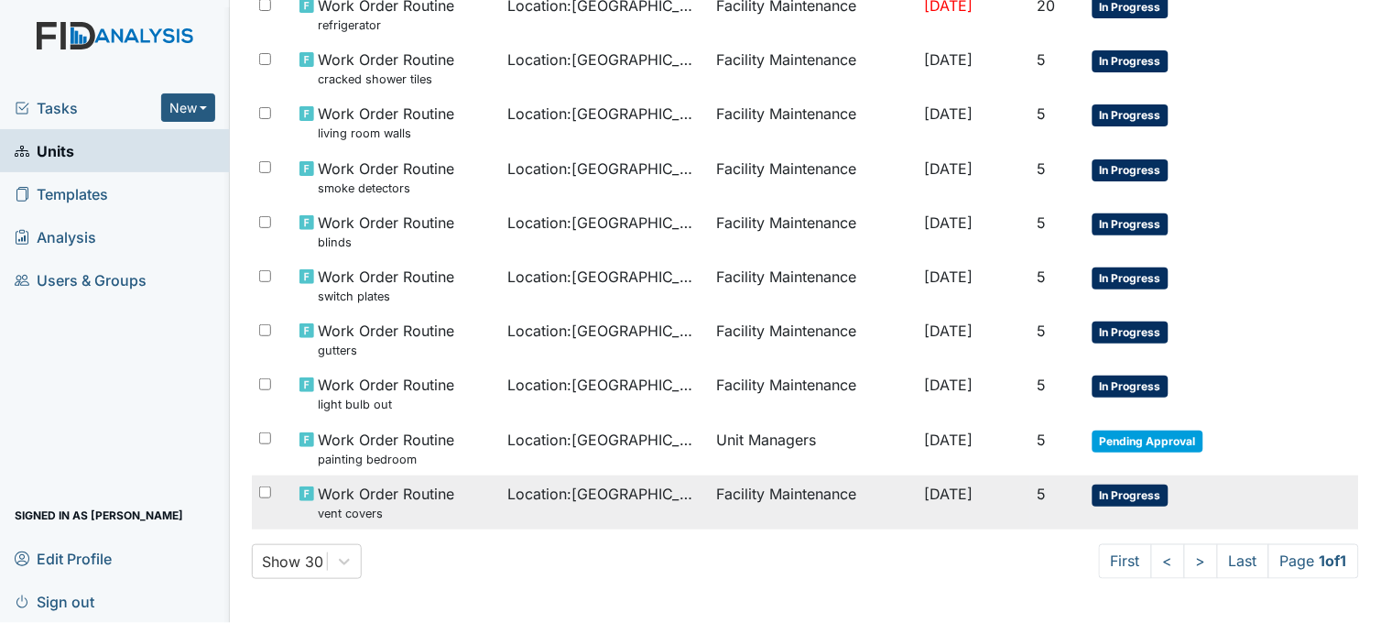
click at [610, 501] on span "Location : Beaufort Heights" at bounding box center [604, 494] width 193 height 22
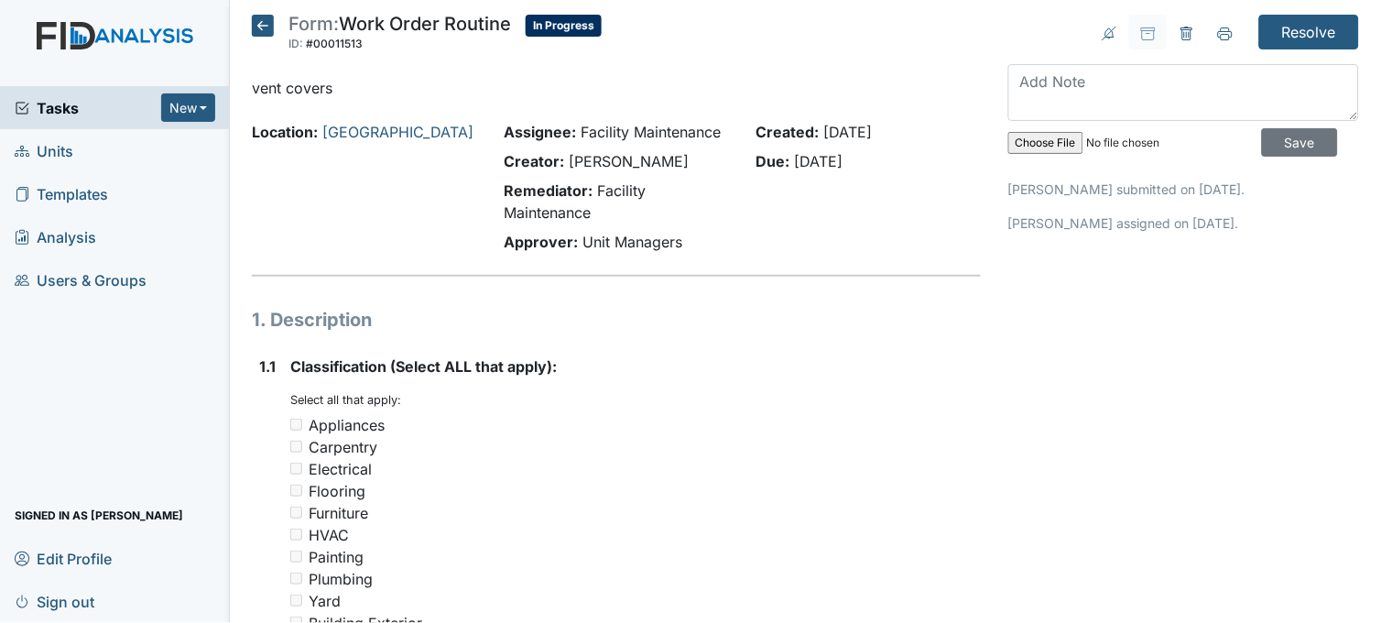
click at [260, 20] on icon at bounding box center [263, 26] width 22 height 22
